Goal: Information Seeking & Learning: Learn about a topic

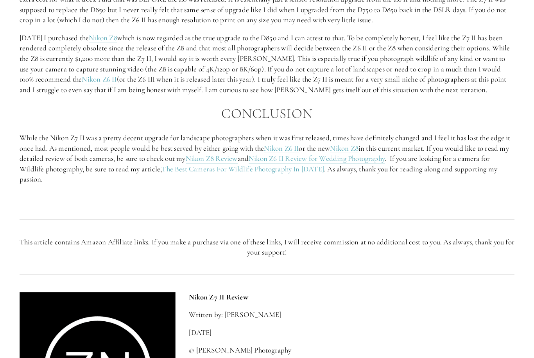
scroll to position [1432, 0]
click at [317, 168] on link "The Best Cameras For Wildlife Photography In 2024" at bounding box center [242, 169] width 163 height 10
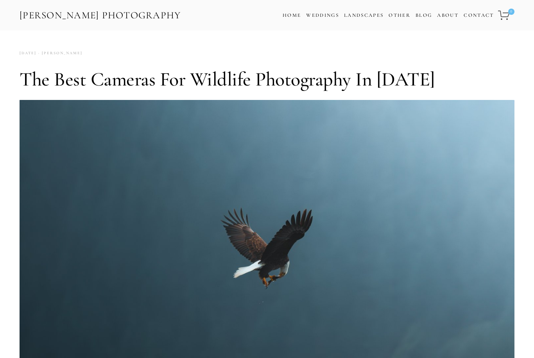
click at [290, 20] on link "Home" at bounding box center [292, 15] width 18 height 11
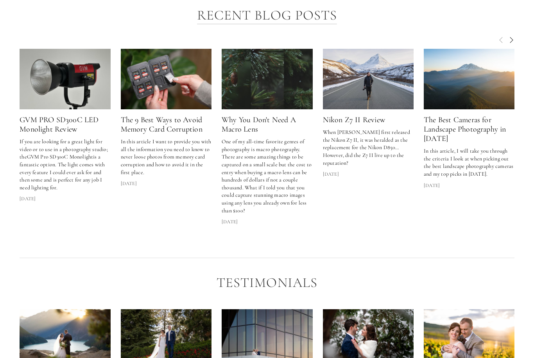
scroll to position [1076, 0]
click at [483, 117] on link "The Best Cameras for Landscape Photography in [DATE]" at bounding box center [465, 129] width 82 height 28
